Goal: Information Seeking & Learning: Learn about a topic

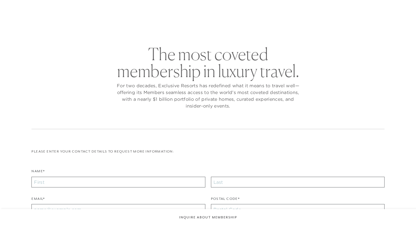
checkbox input "false"
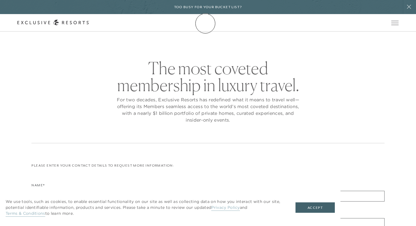
click at [89, 23] on icon at bounding box center [53, 23] width 72 height 6
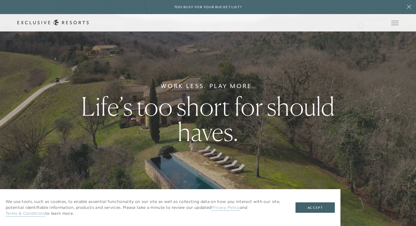
click at [361, 25] on div "Schedule a Meeting Get Started Visit home page Member Login Schedule a Meeting …" at bounding box center [207, 23] width 381 height 6
click at [366, 18] on div "Schedule a Meeting Get Started Visit home page Member Login Schedule a Meeting …" at bounding box center [208, 22] width 416 height 17
click at [0, 0] on link "Member Login" at bounding box center [0, 0] width 0 height 0
